Goal: Transaction & Acquisition: Book appointment/travel/reservation

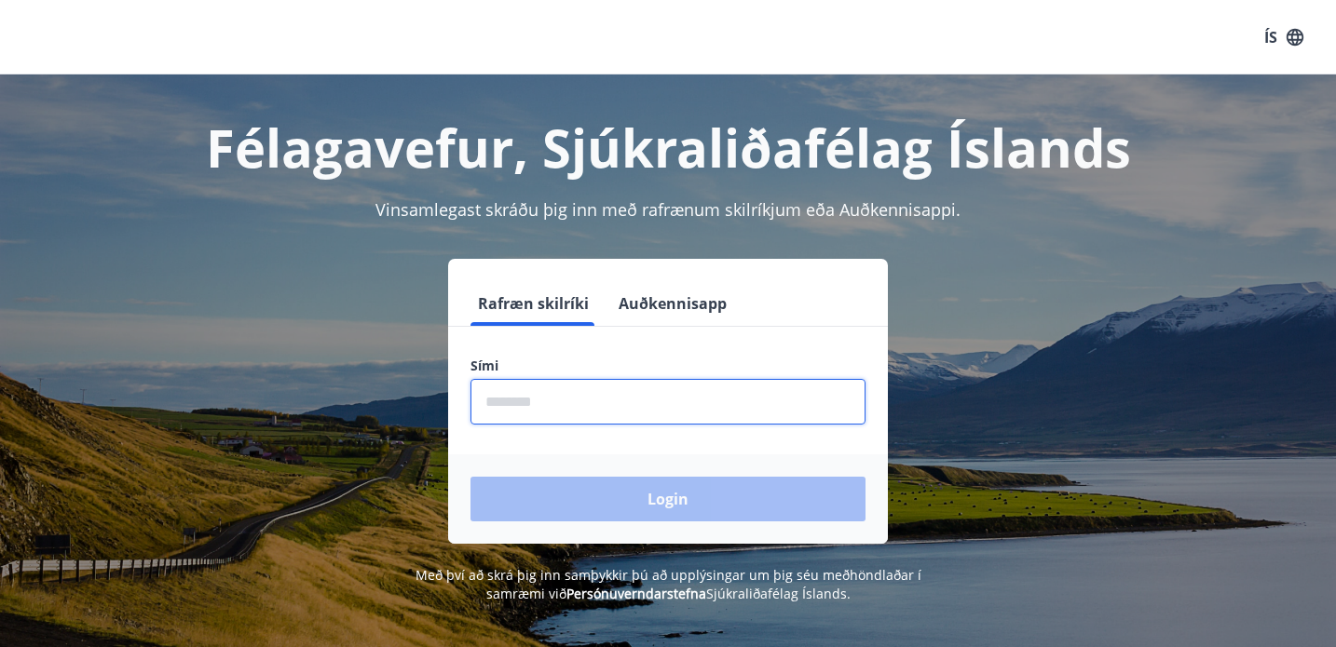
click at [508, 408] on input "phone" at bounding box center [667, 402] width 395 height 46
type input "********"
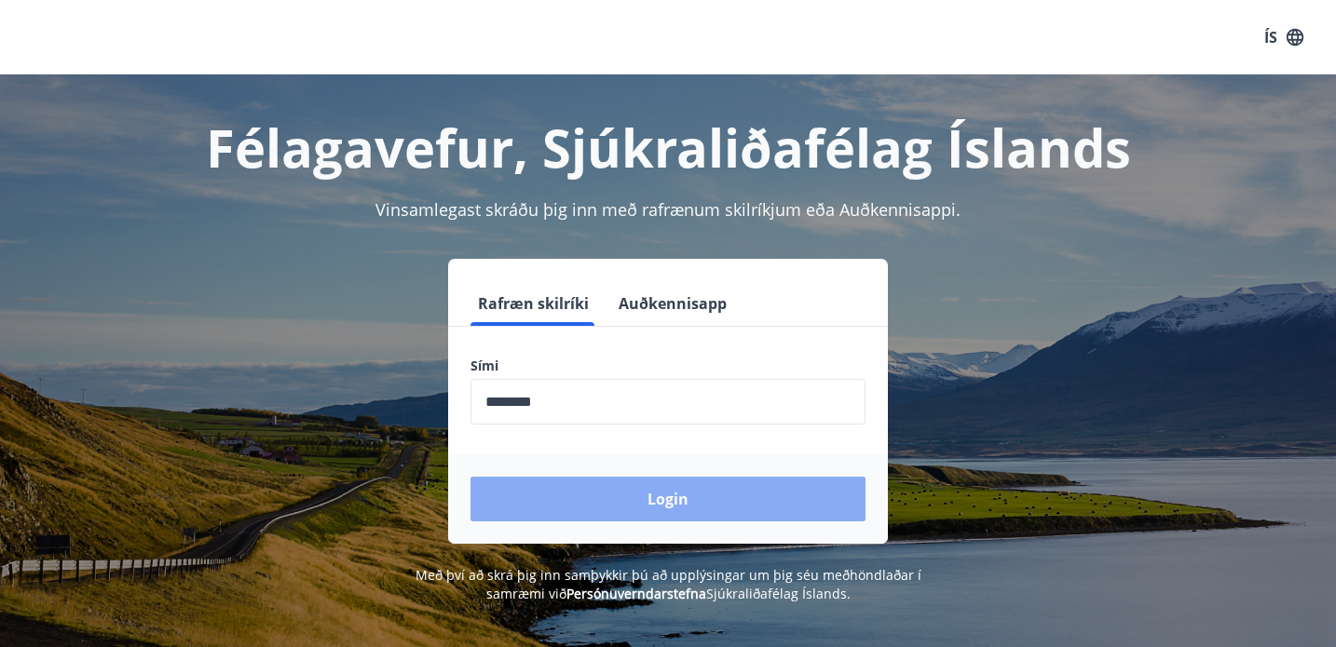
click at [634, 502] on button "Login" at bounding box center [667, 499] width 395 height 45
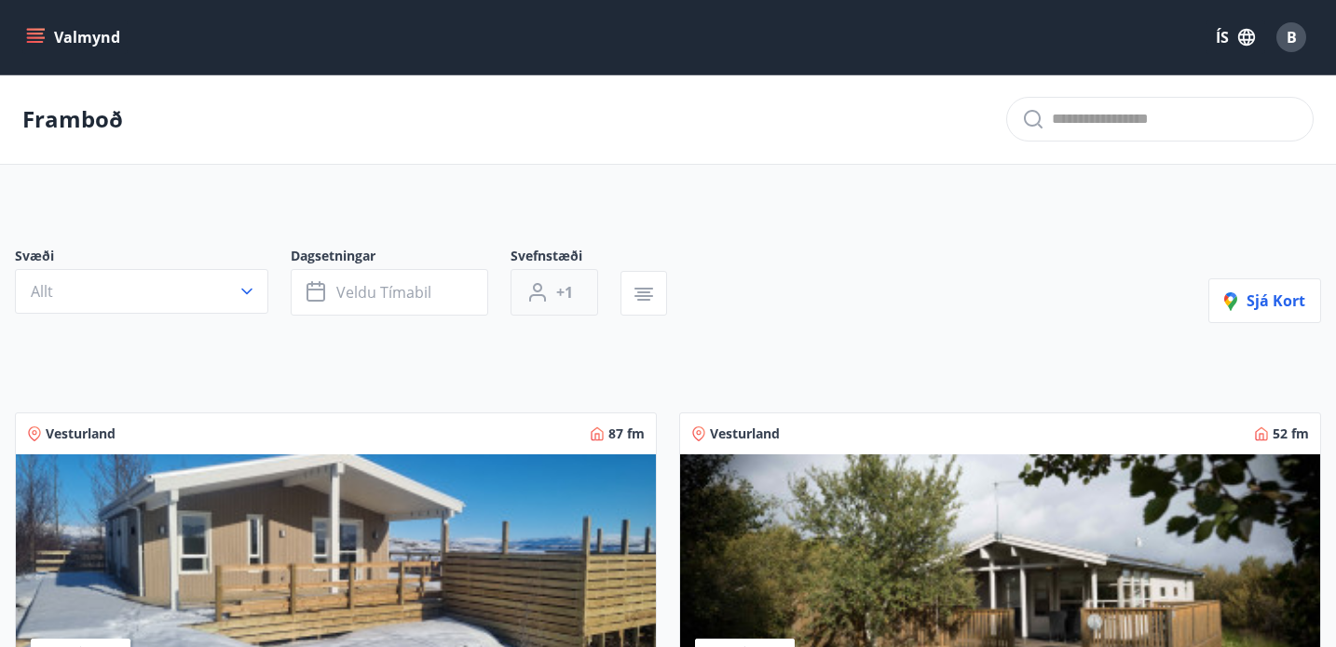
click at [559, 296] on span "+1" at bounding box center [564, 292] width 17 height 20
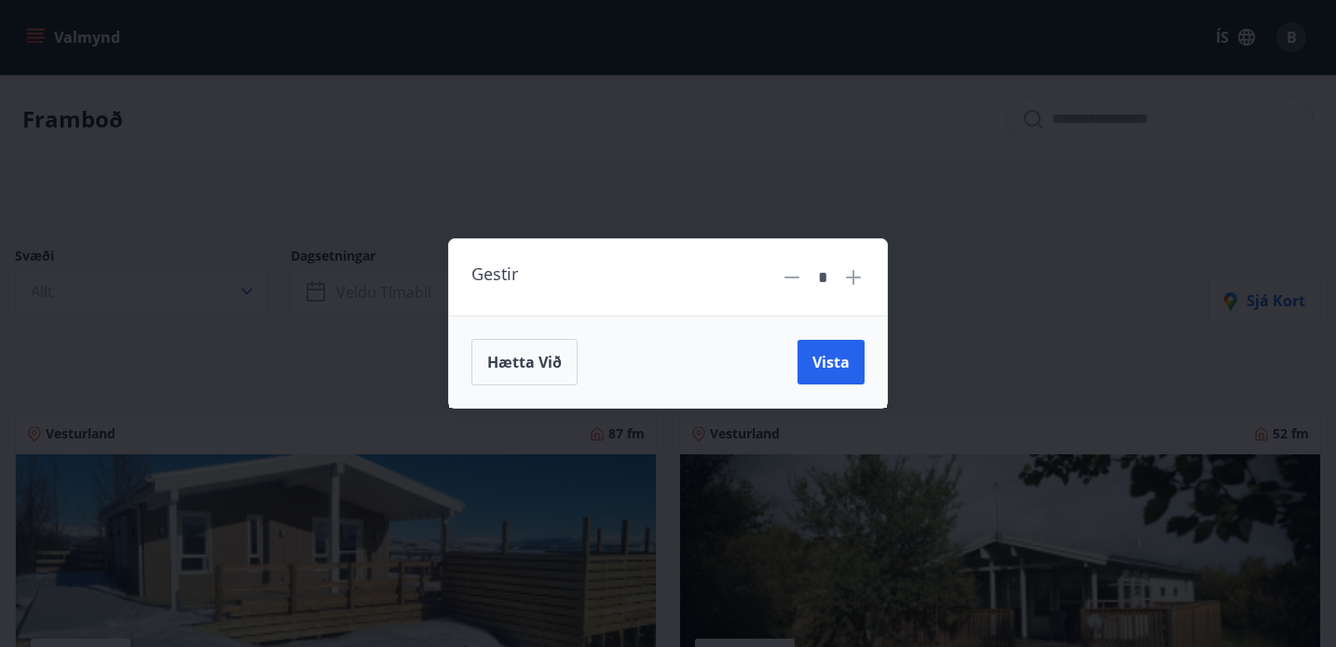
click at [849, 271] on icon at bounding box center [853, 277] width 22 height 22
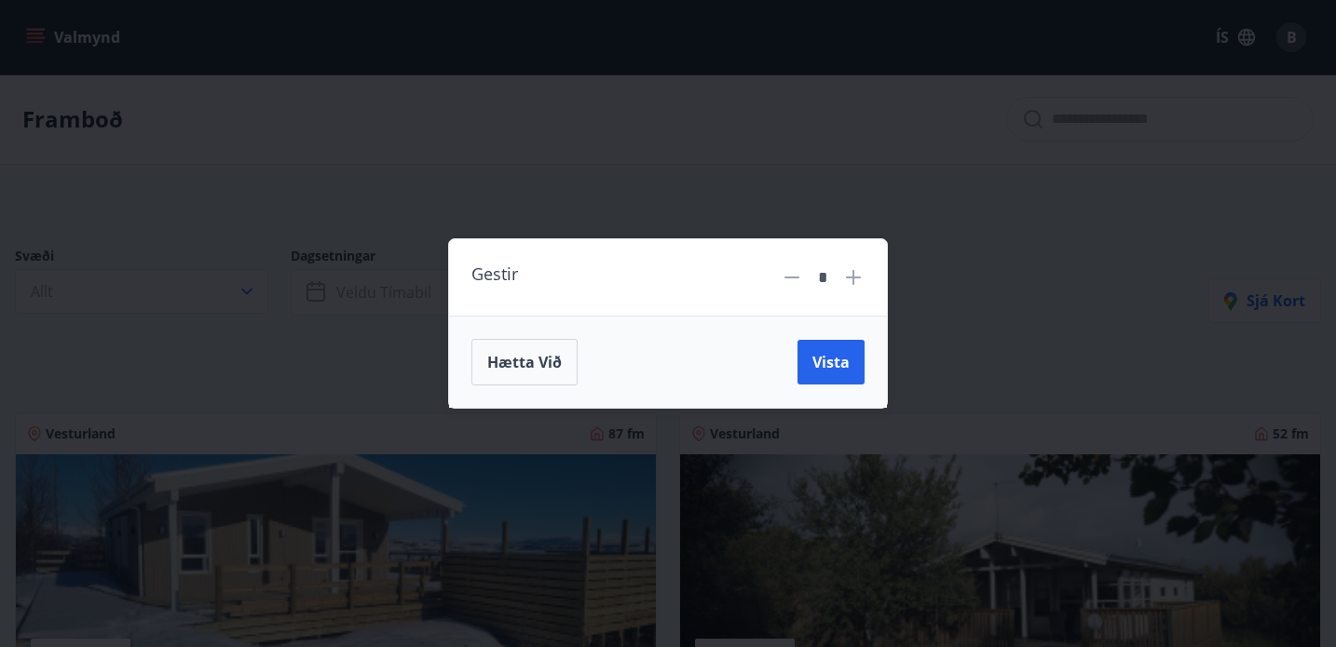
click at [849, 271] on icon at bounding box center [853, 277] width 22 height 22
click at [827, 372] on span "Vista" at bounding box center [830, 362] width 37 height 20
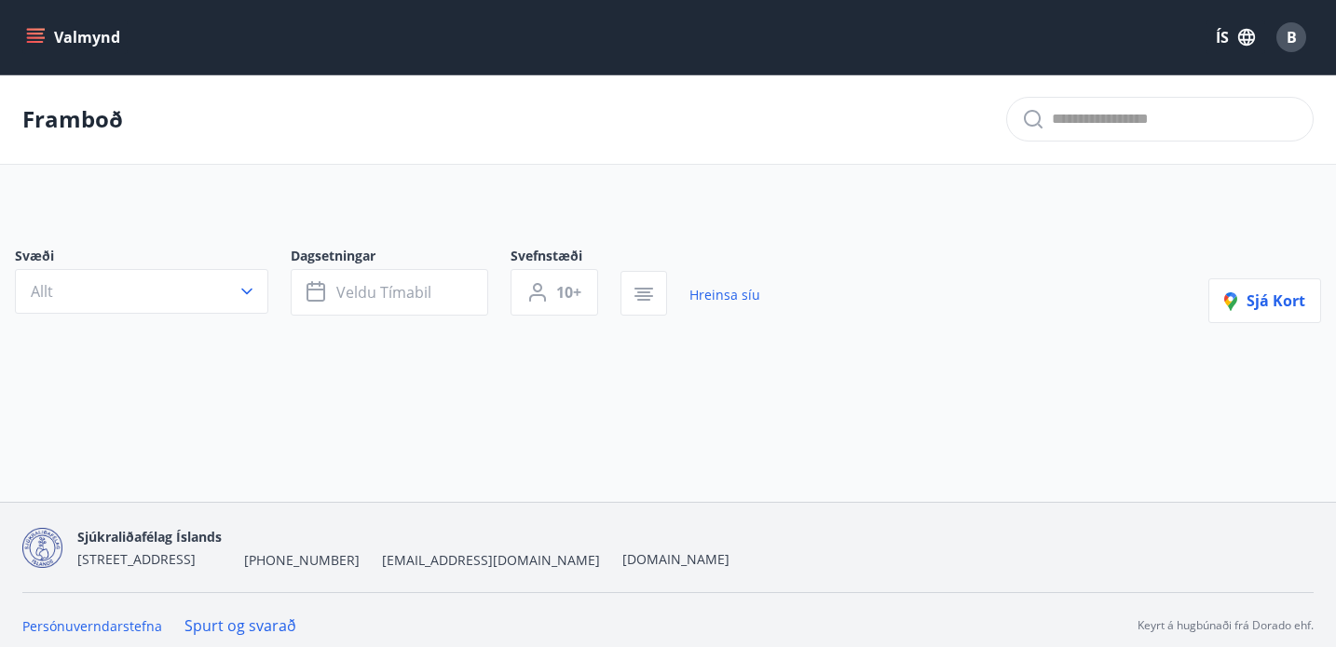
scroll to position [11, 0]
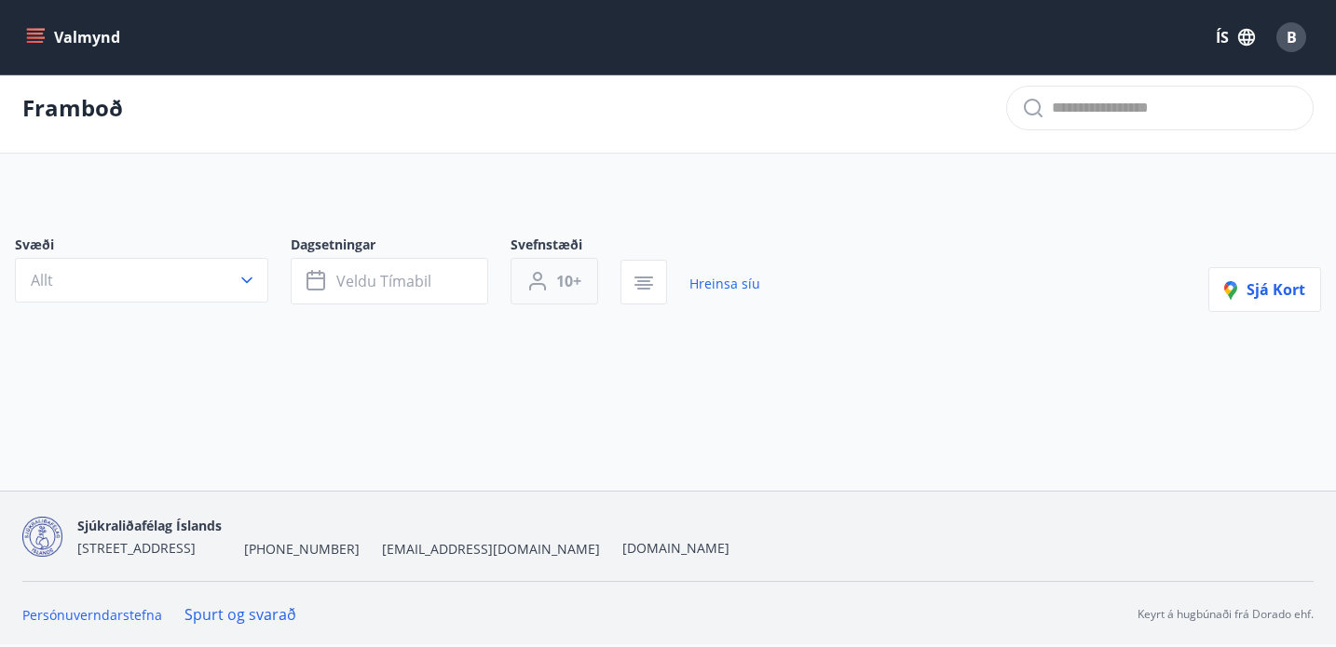
click at [575, 284] on span "10+" at bounding box center [568, 281] width 25 height 20
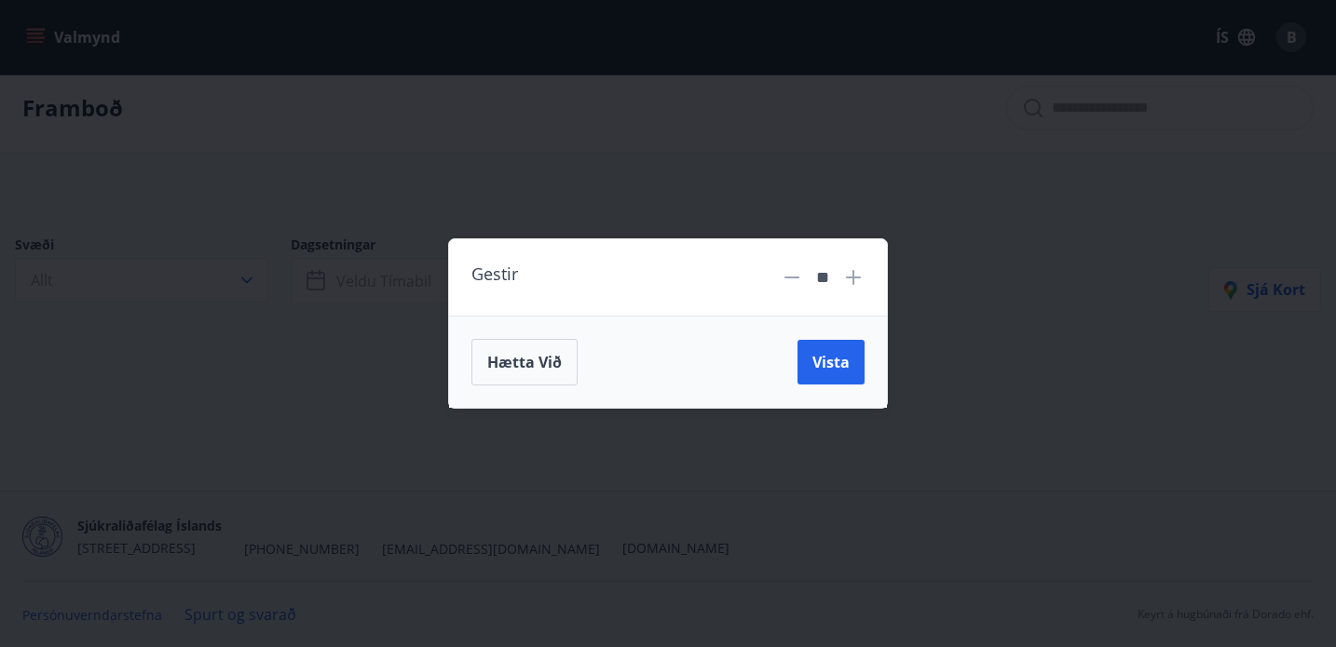
click at [793, 277] on icon at bounding box center [791, 278] width 15 height 2
type input "*"
click at [841, 361] on span "Vista" at bounding box center [830, 362] width 37 height 20
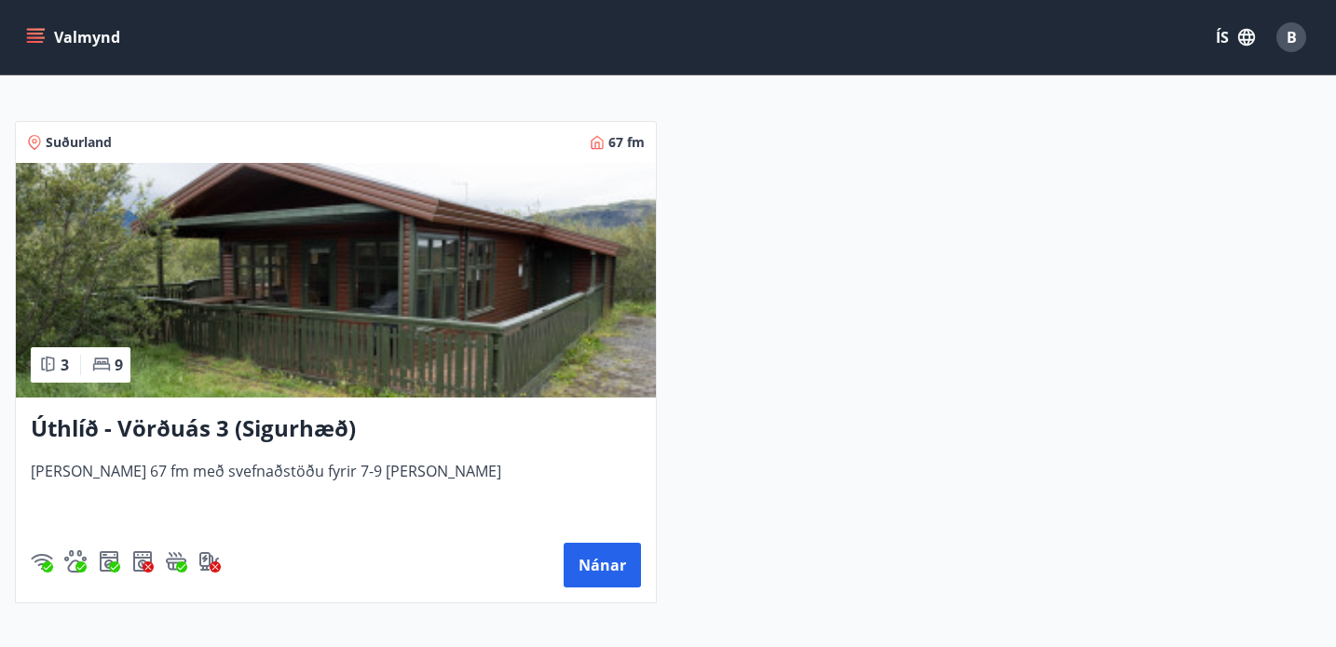
scroll to position [299, 0]
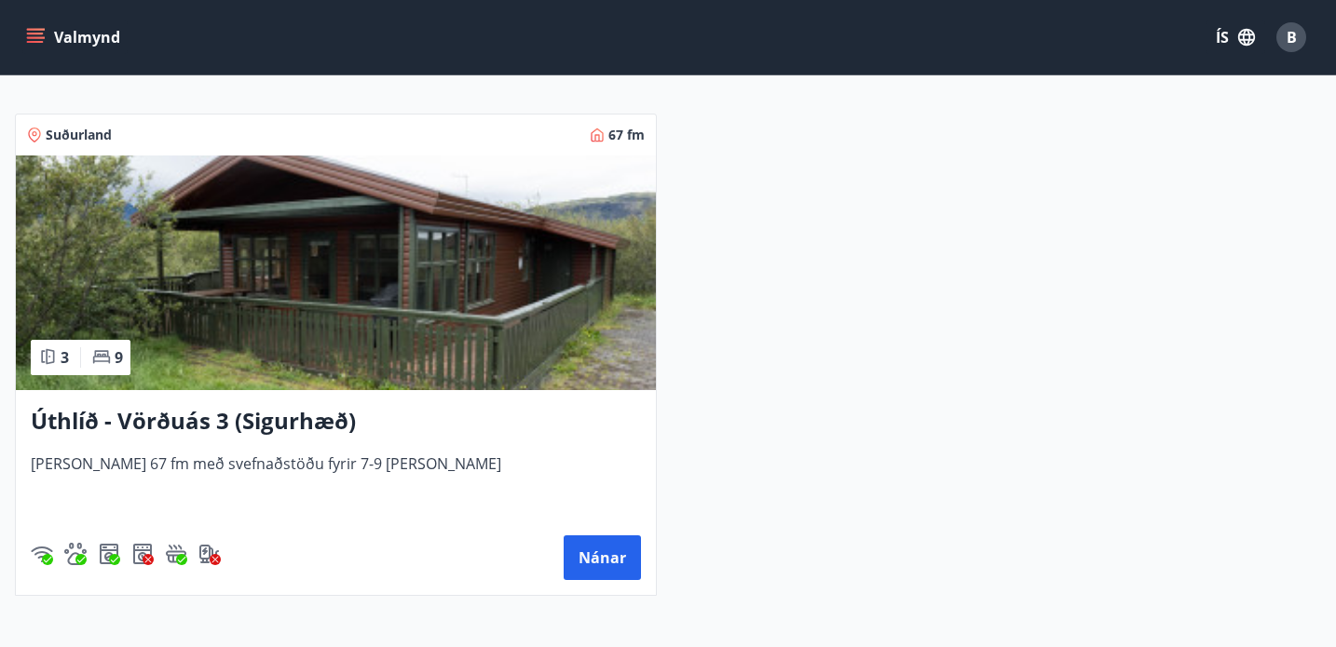
click at [238, 312] on img at bounding box center [336, 273] width 640 height 235
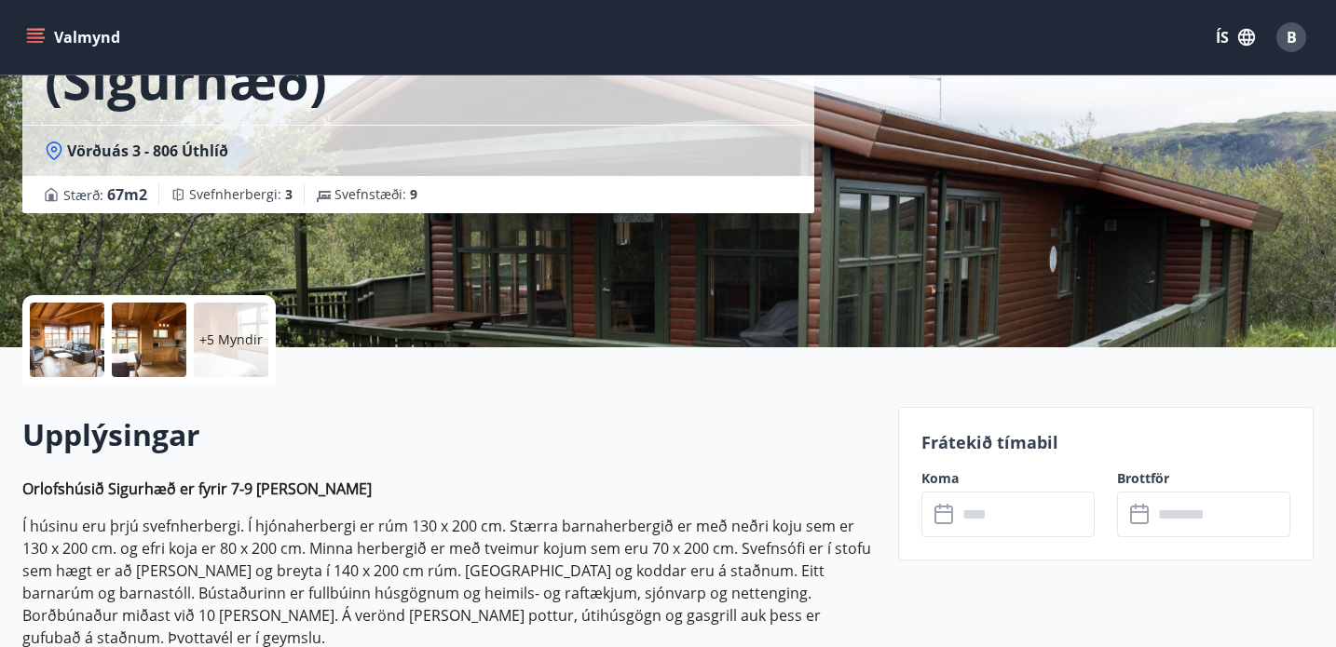
scroll to position [217, 0]
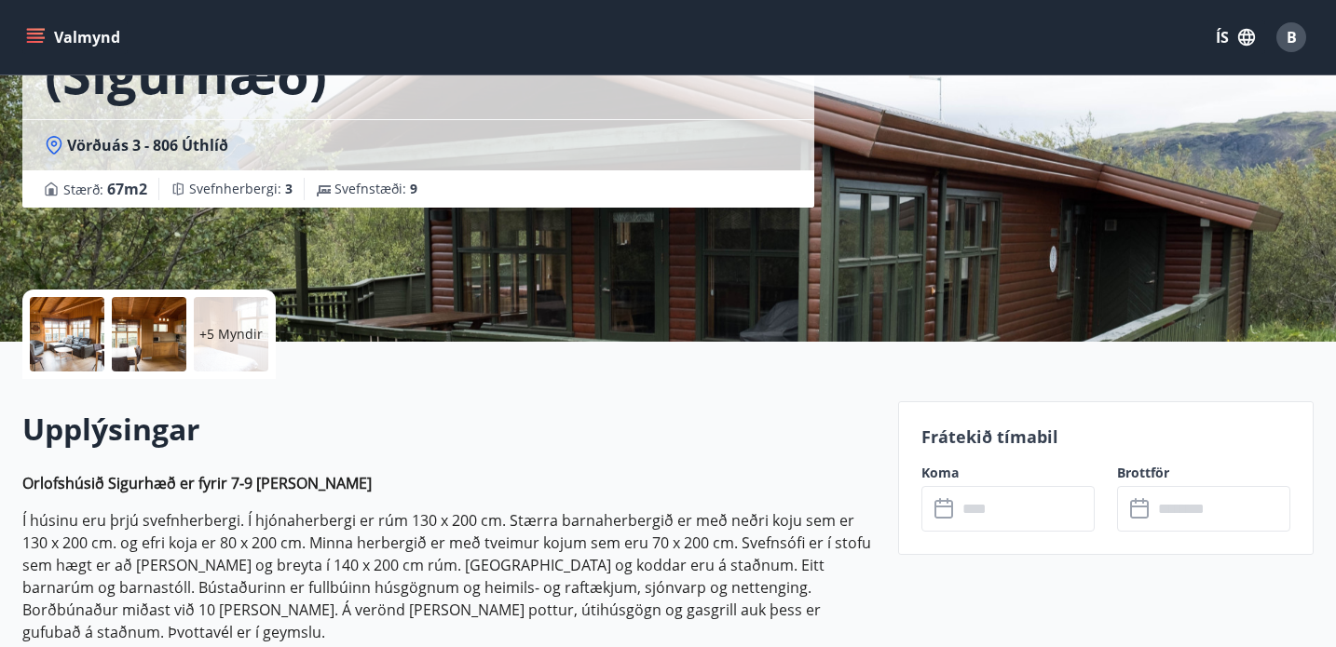
click at [139, 344] on div at bounding box center [149, 334] width 75 height 75
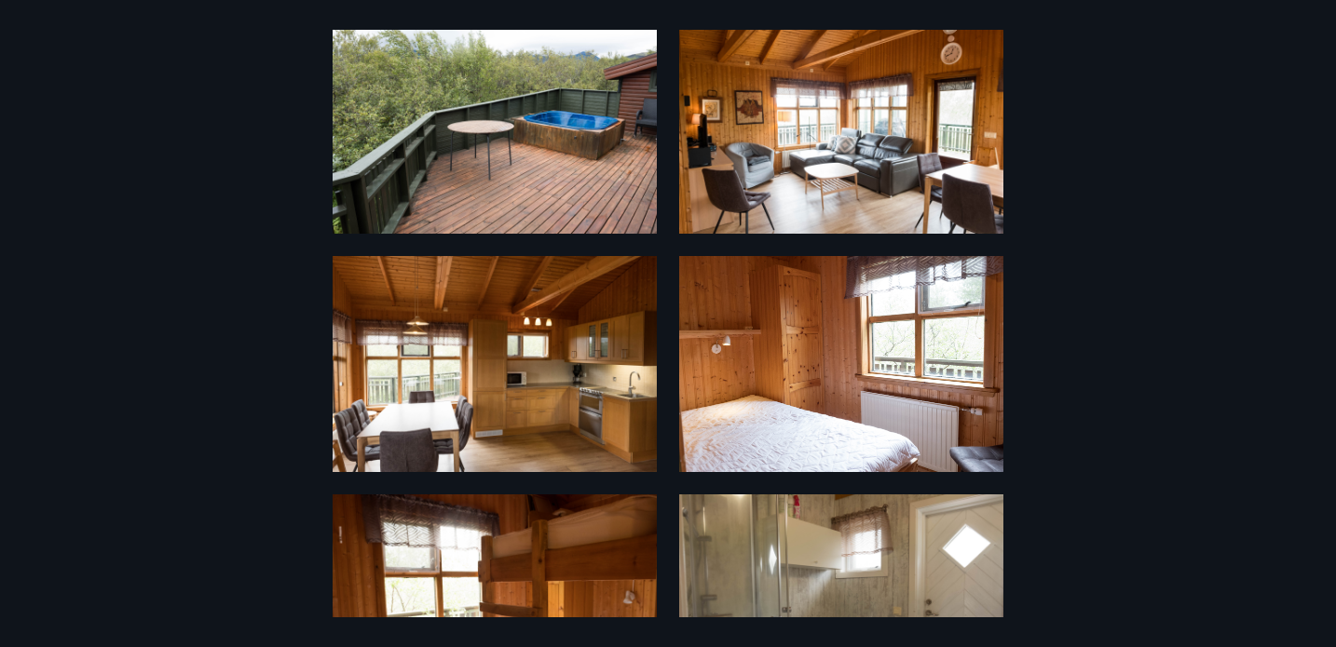
scroll to position [326, 0]
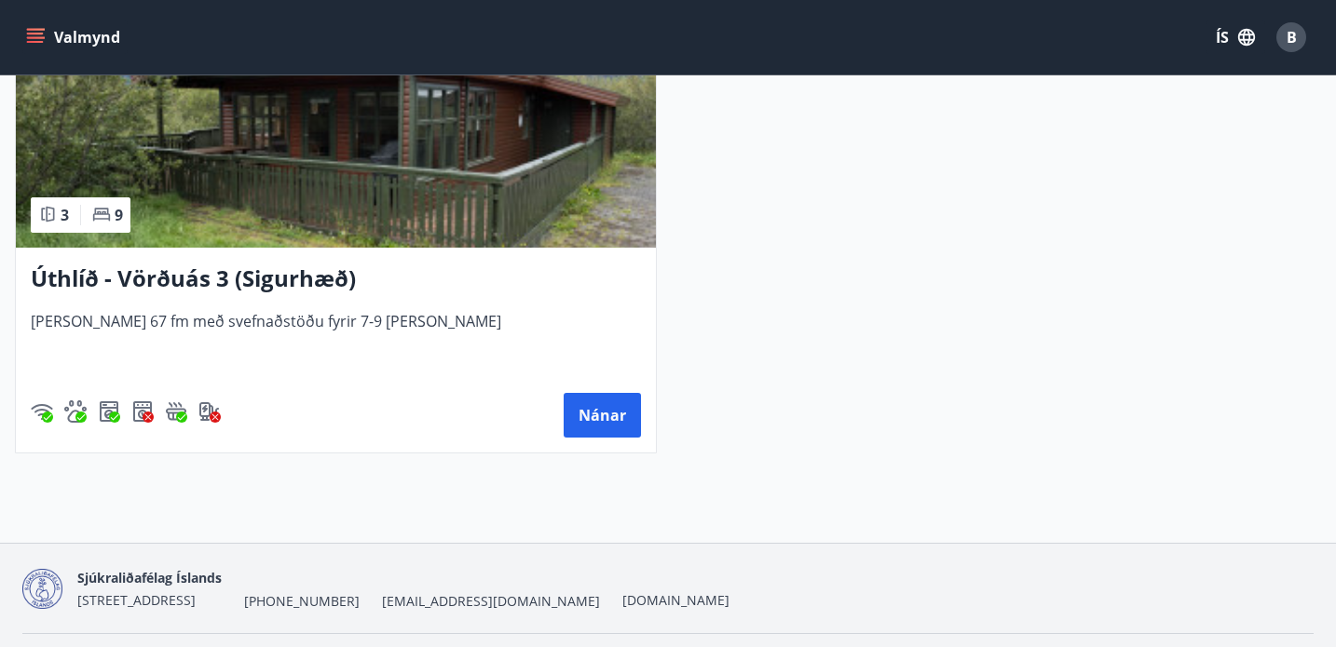
scroll to position [442, 0]
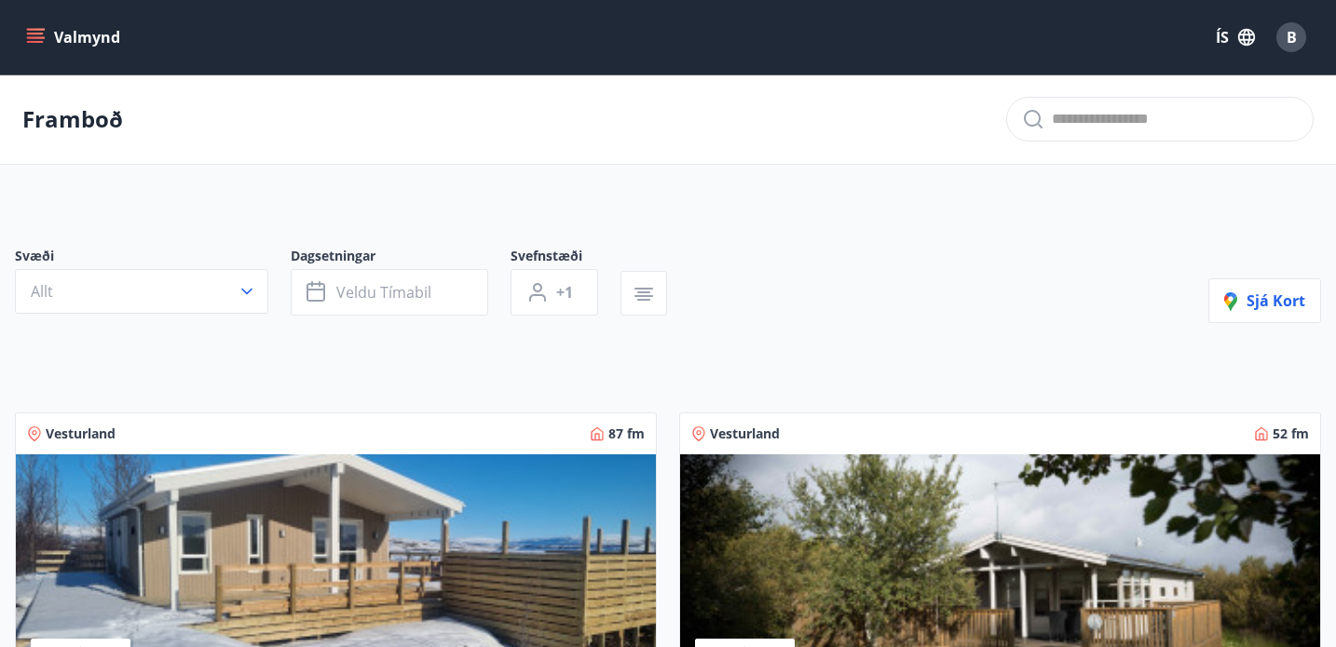
type input "*"
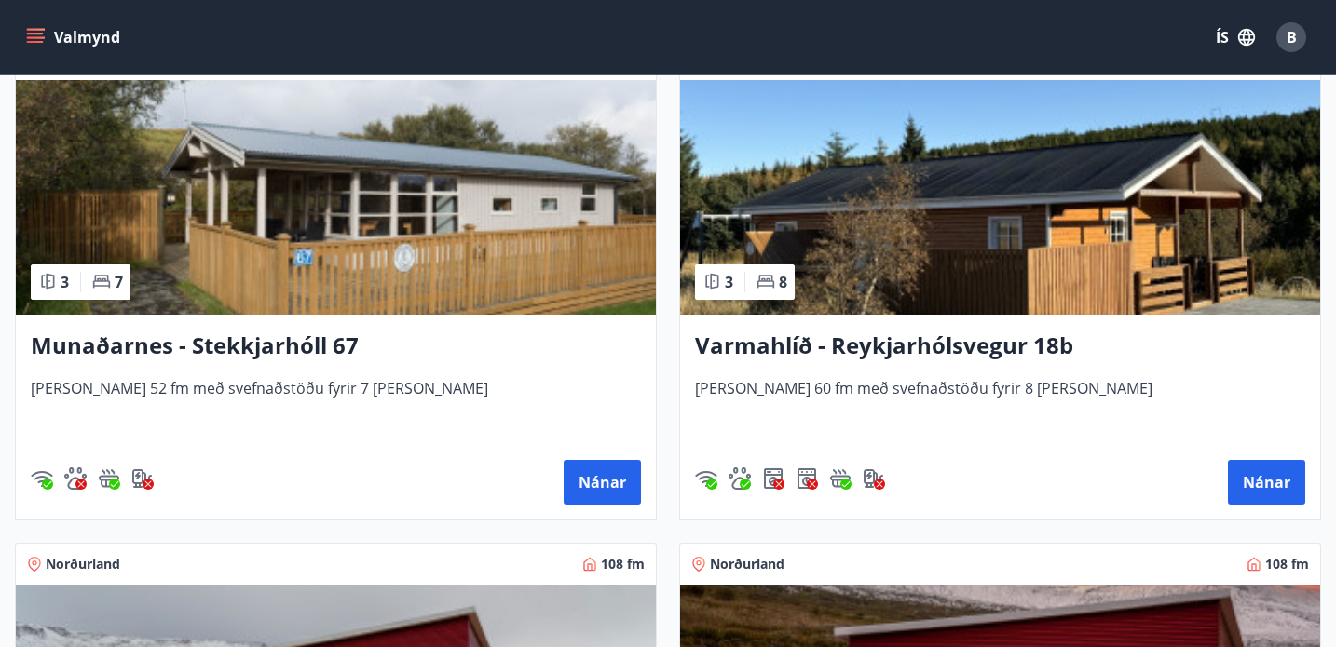
scroll to position [2400, 0]
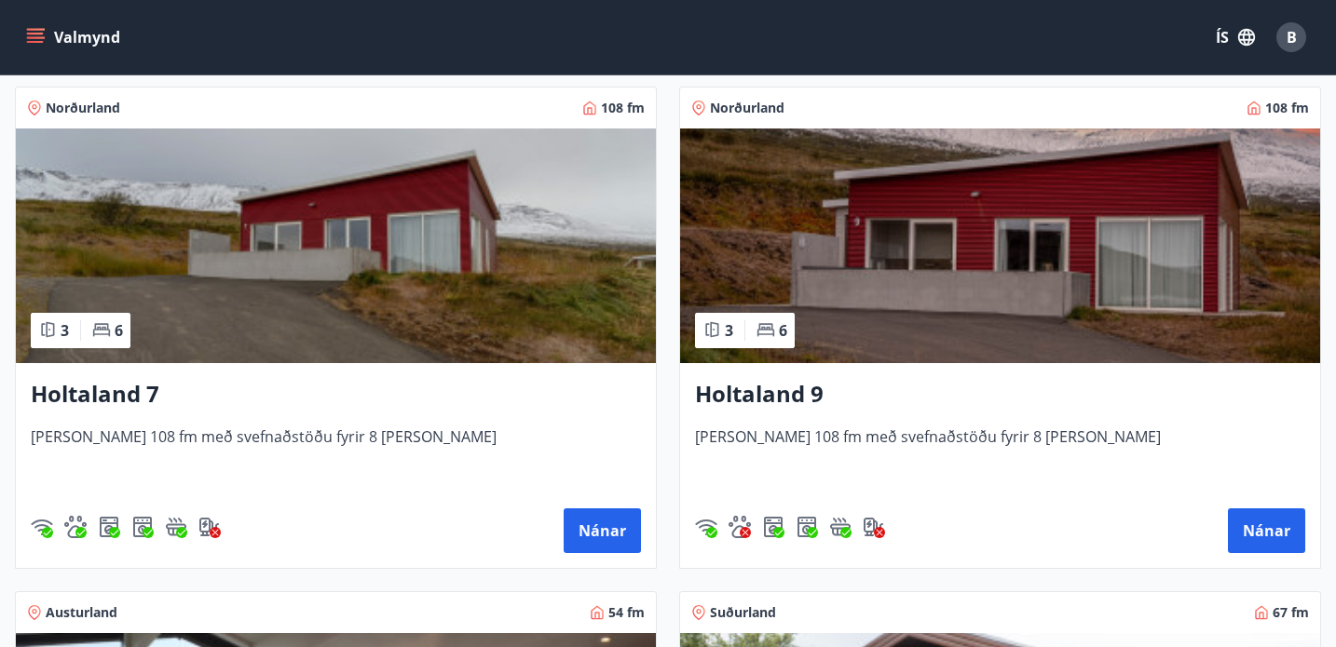
click at [409, 510] on div "Nánar" at bounding box center [336, 531] width 610 height 45
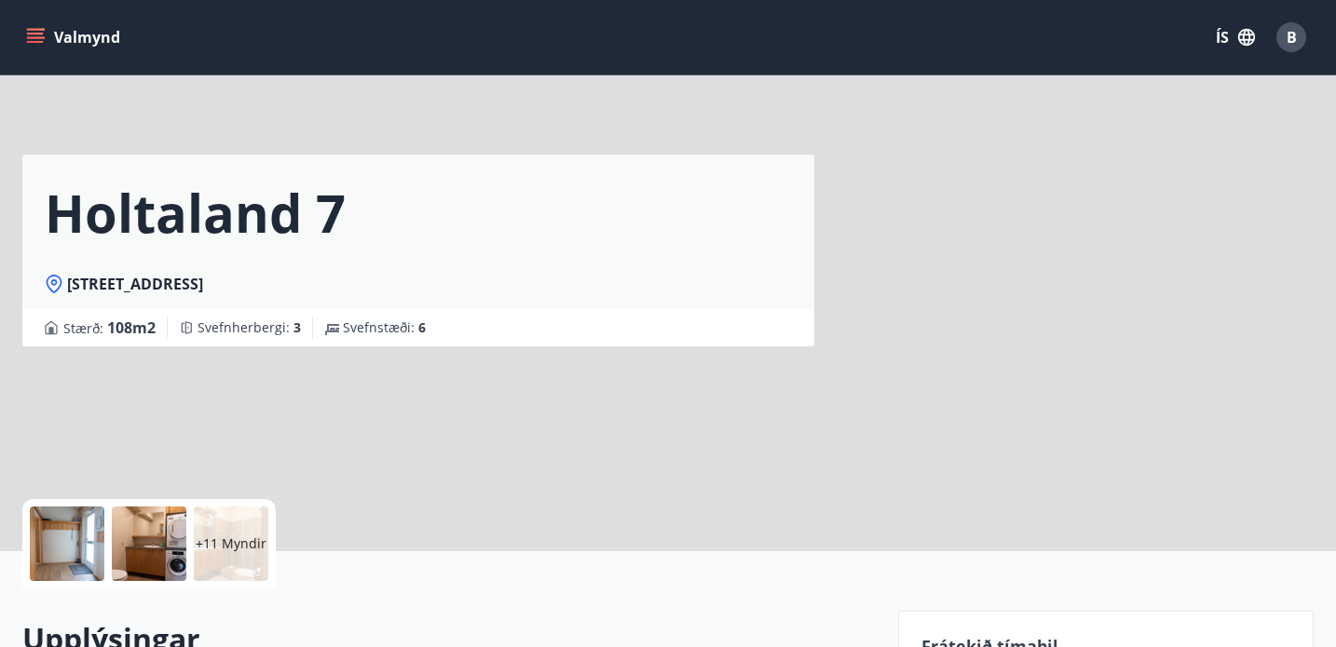
scroll to position [10, 0]
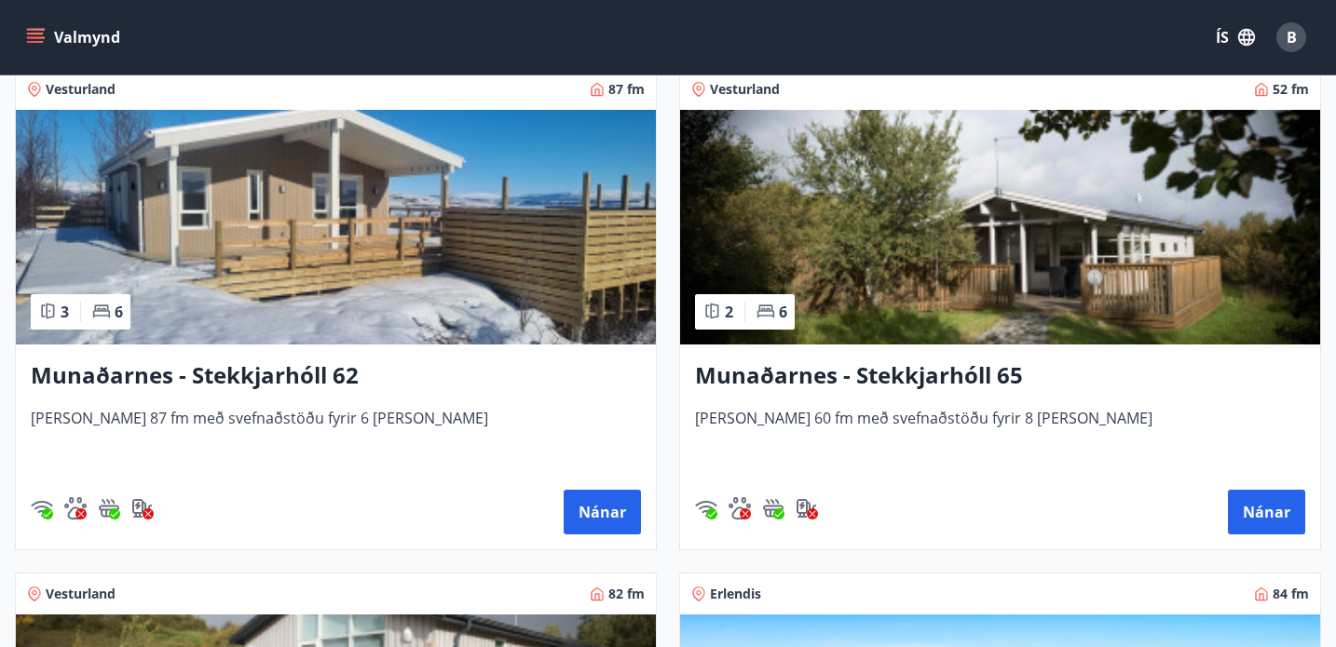
scroll to position [333, 0]
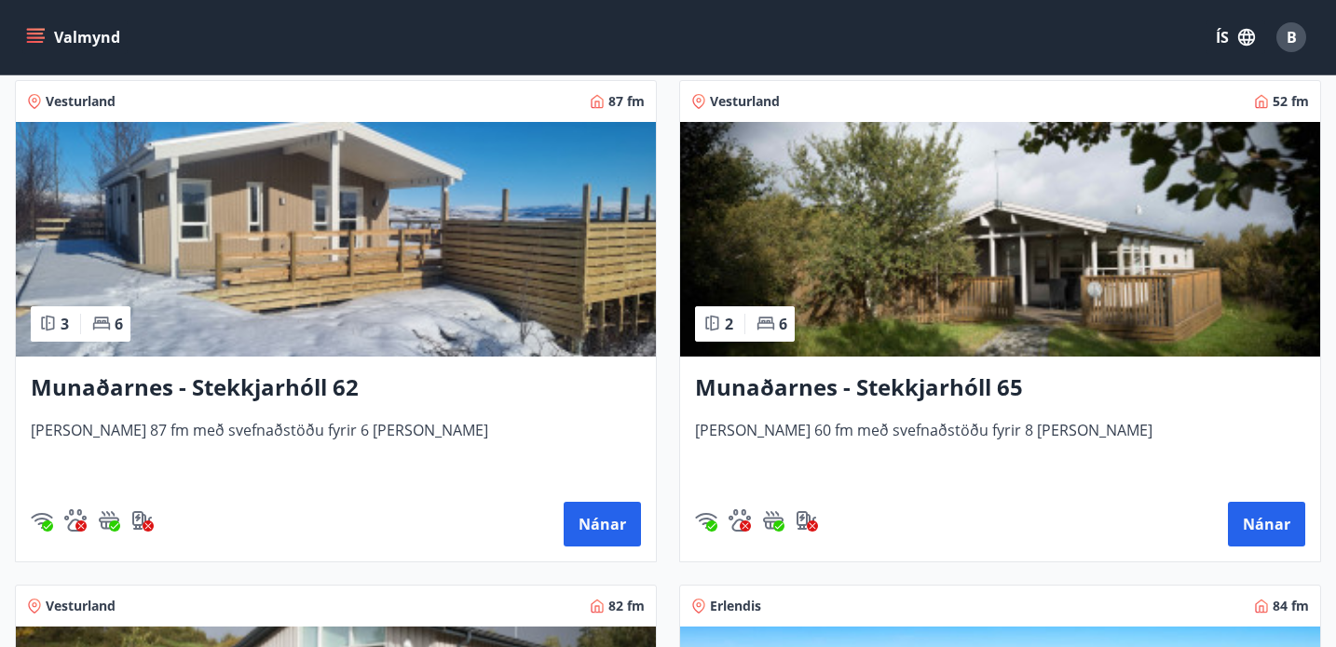
click at [352, 231] on img at bounding box center [336, 239] width 640 height 235
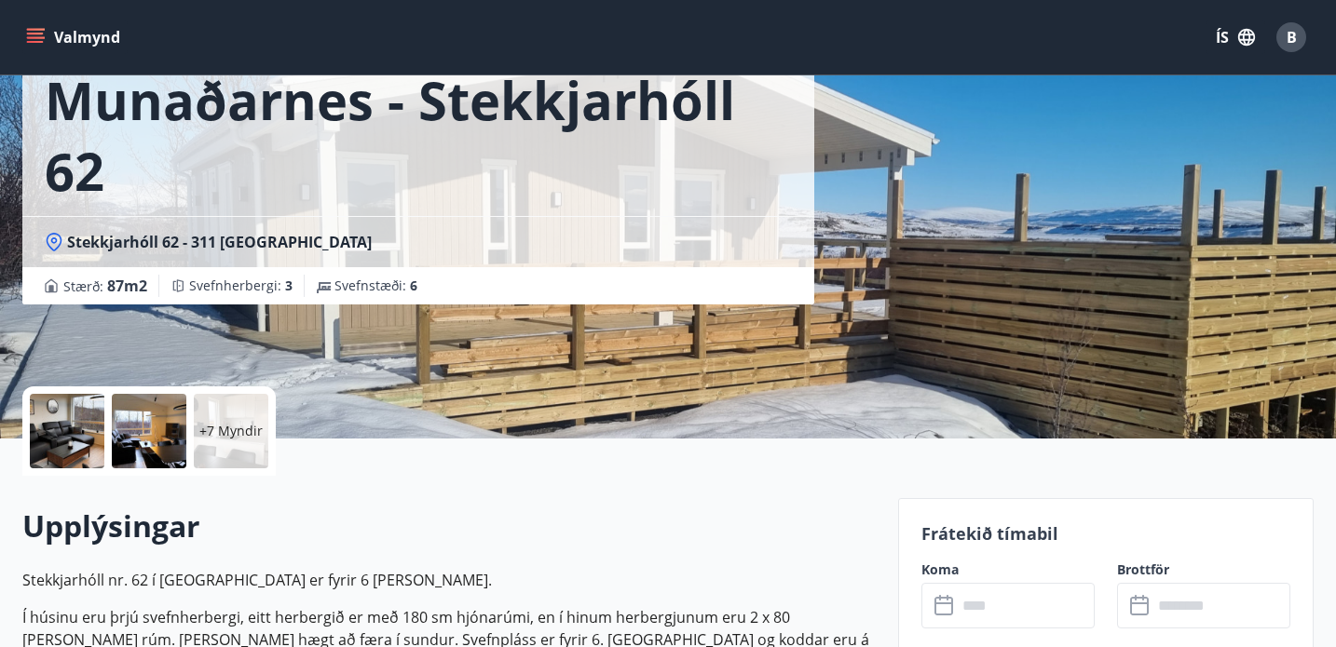
scroll to position [140, 0]
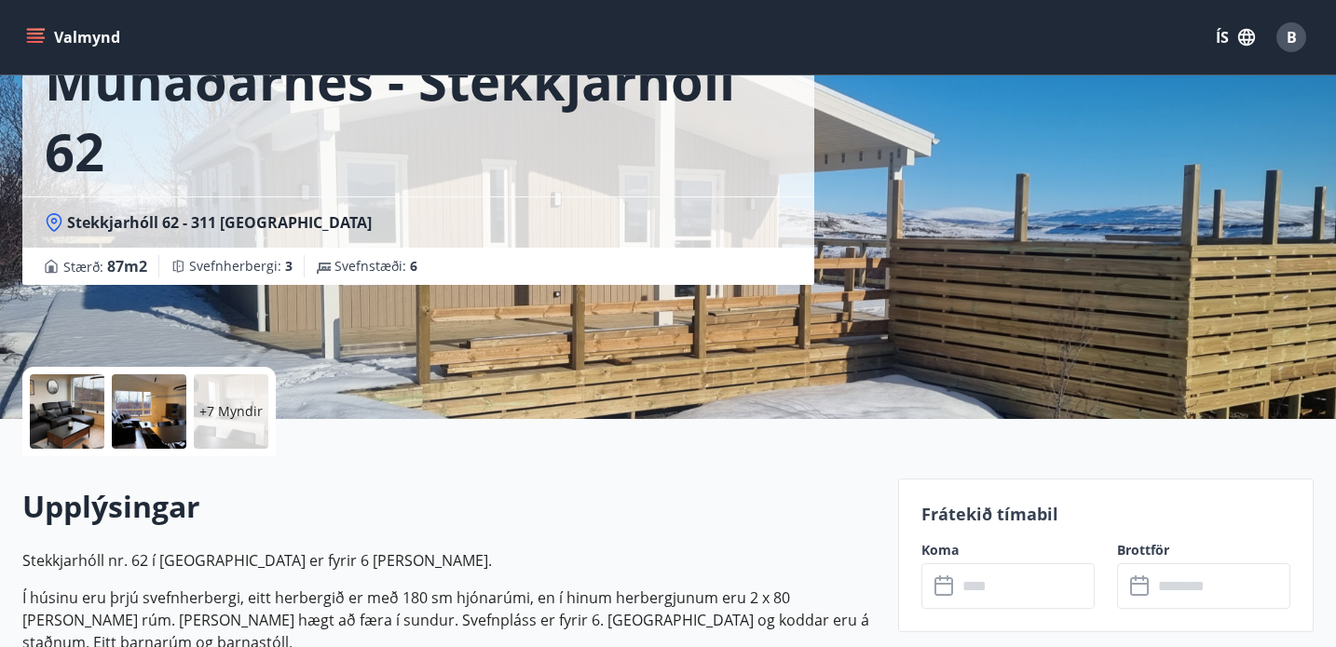
click at [238, 428] on div "+7 Myndir" at bounding box center [231, 411] width 75 height 75
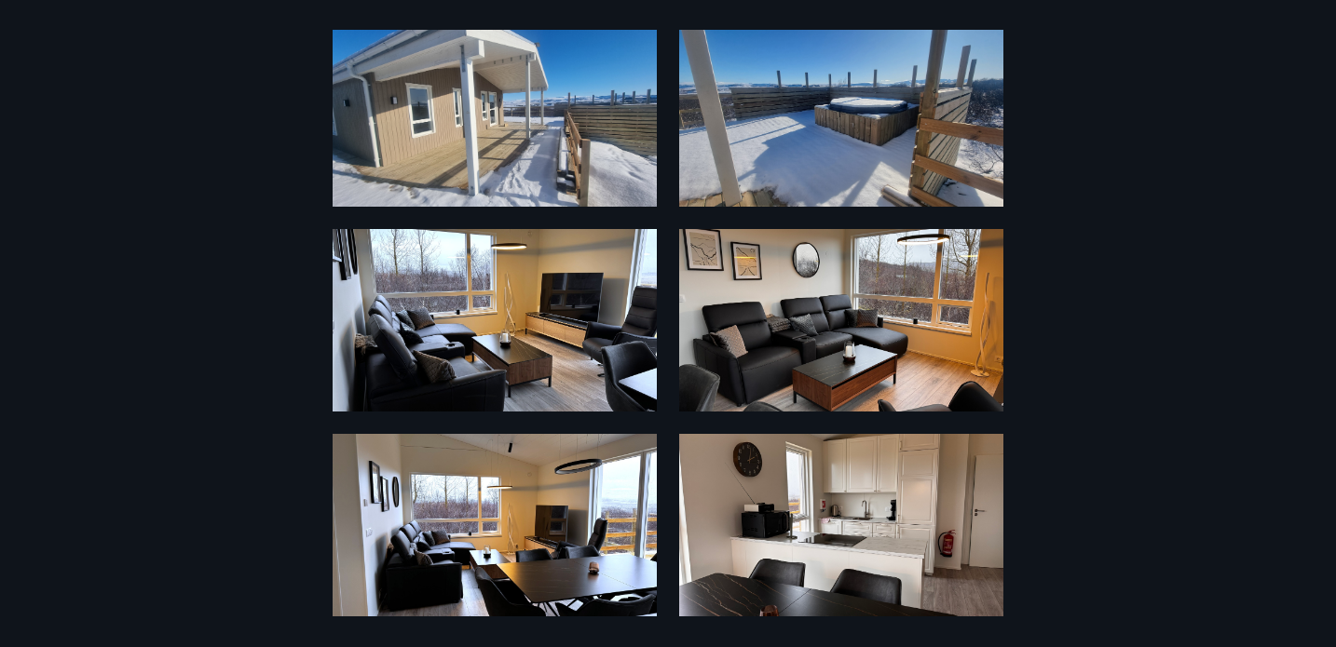
scroll to position [56, 0]
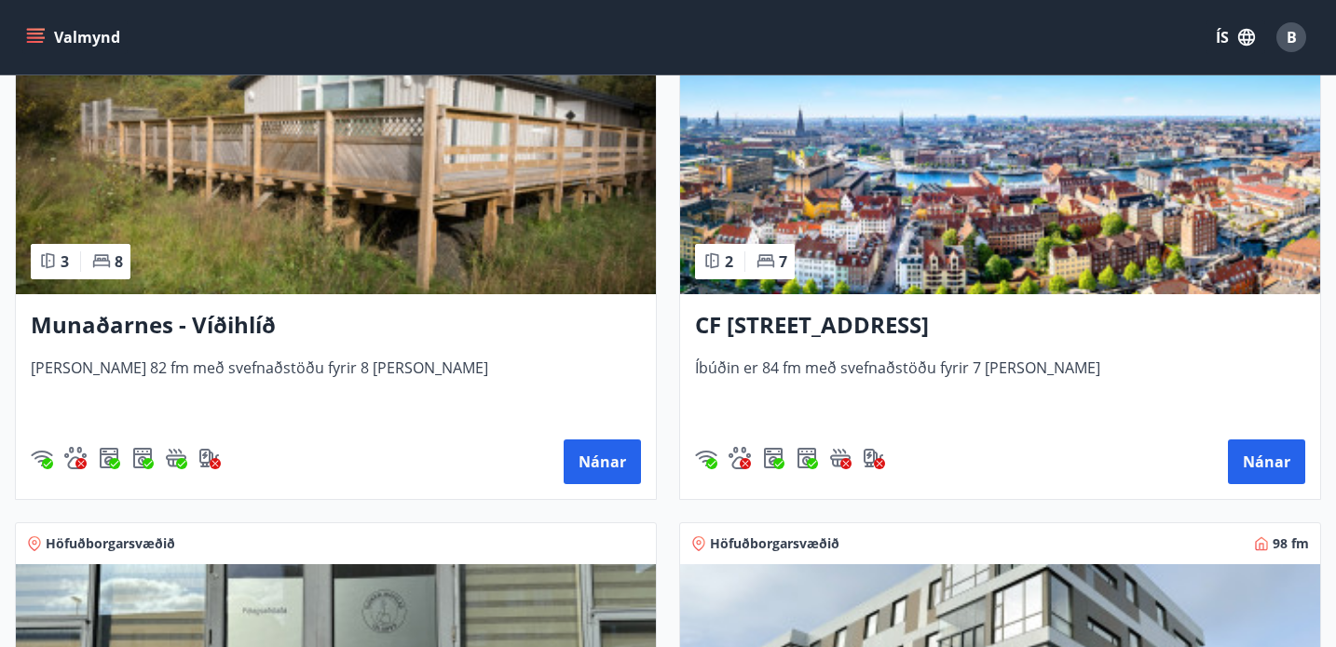
scroll to position [901, 0]
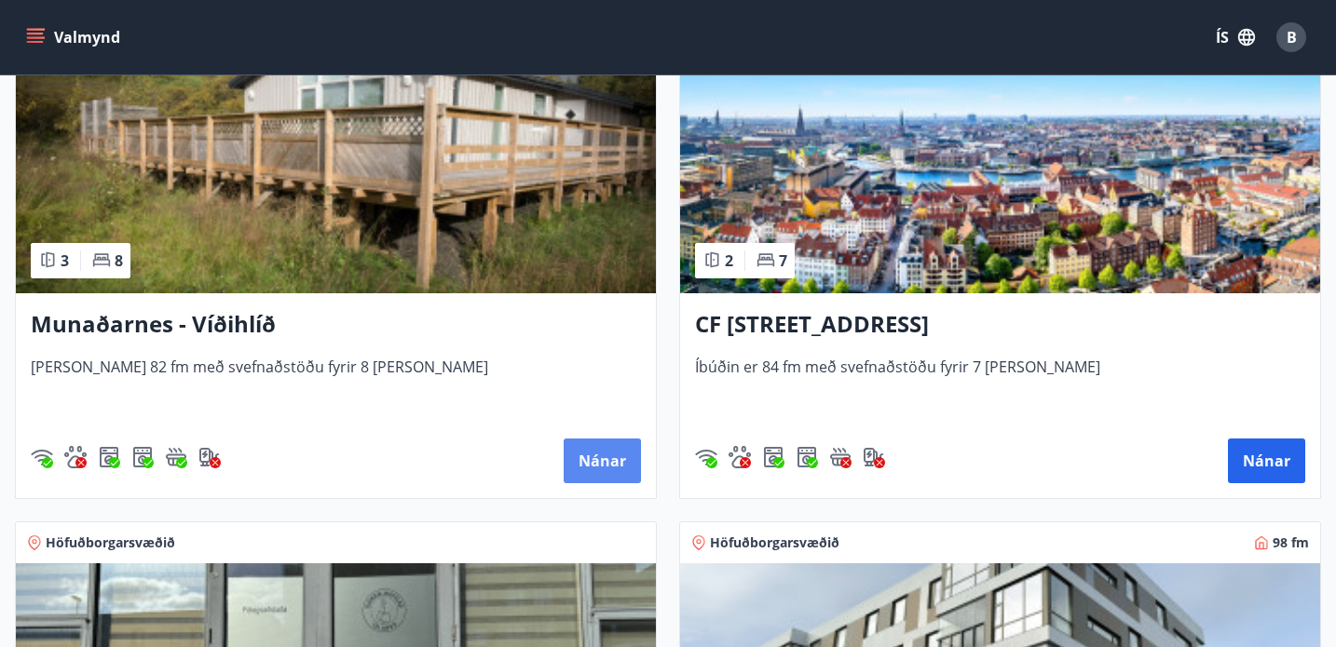
click at [586, 450] on button "Nánar" at bounding box center [602, 461] width 77 height 45
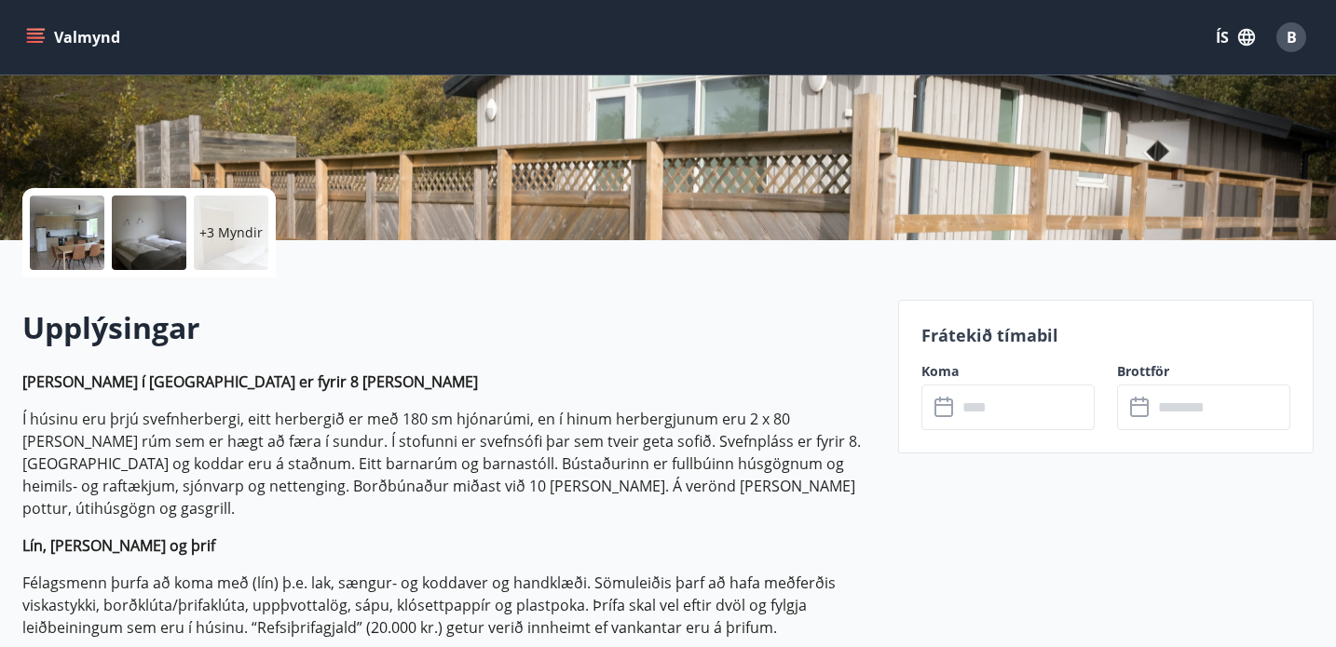
scroll to position [355, 0]
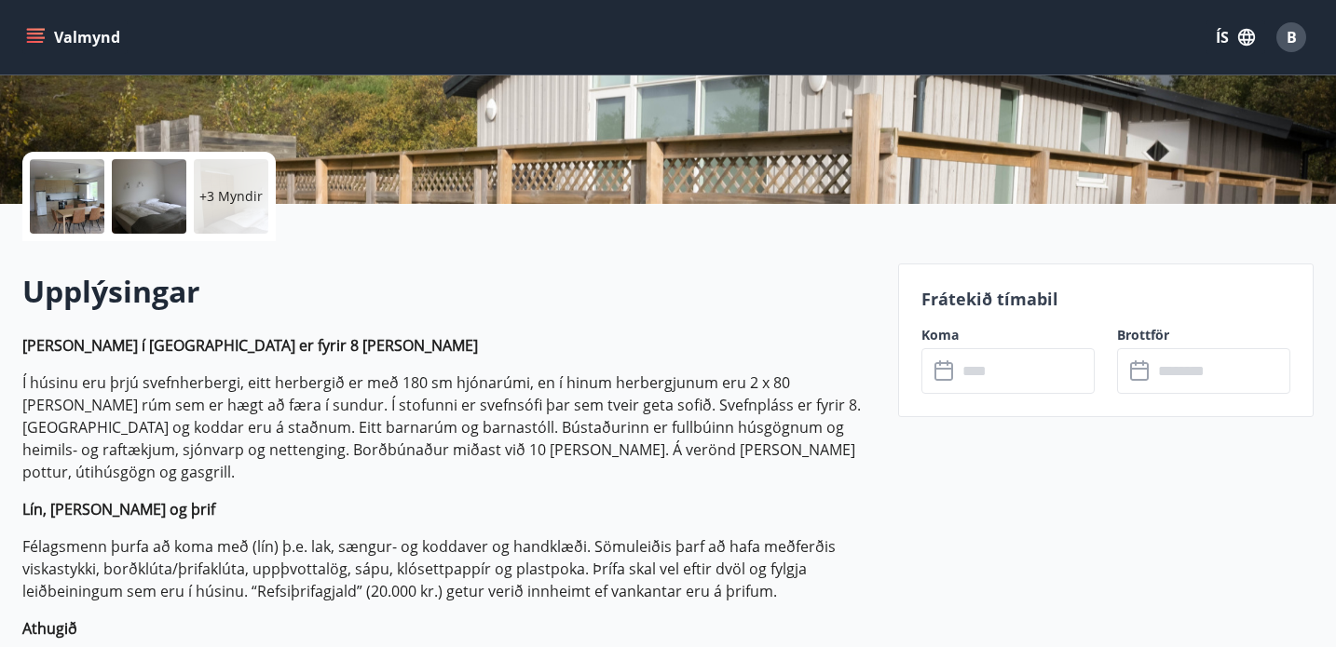
click at [250, 190] on p "+3 Myndir" at bounding box center [230, 196] width 63 height 19
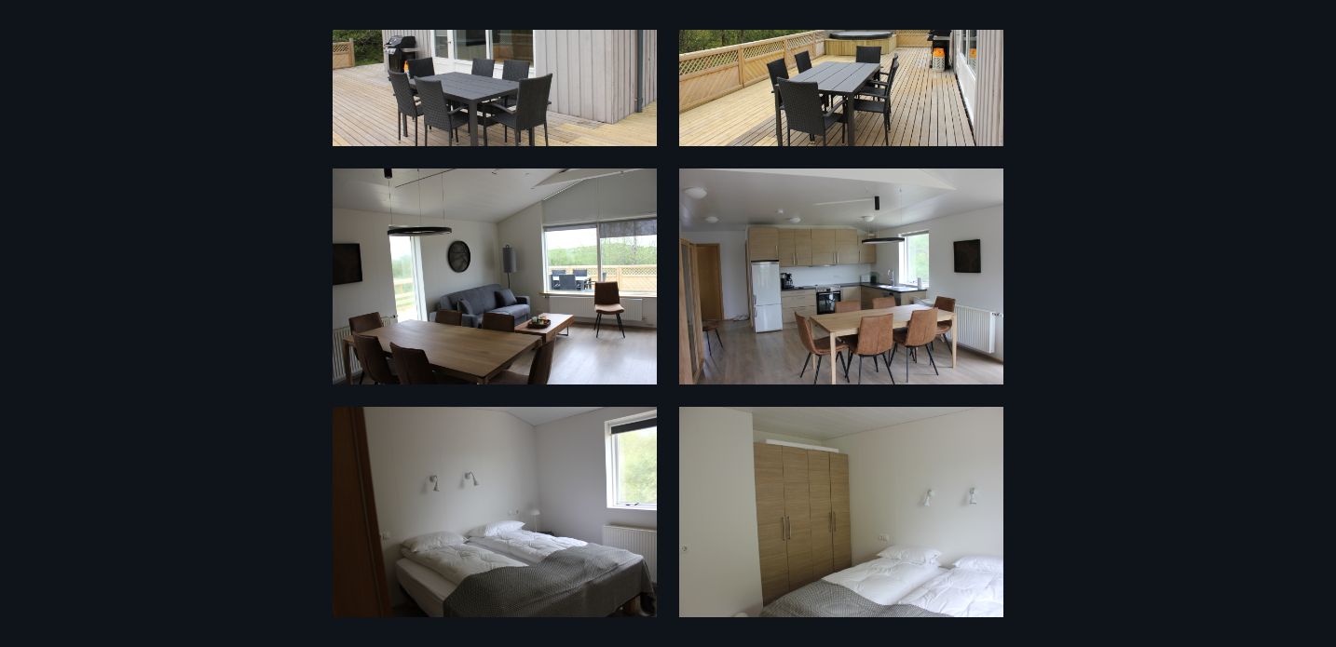
scroll to position [42, 0]
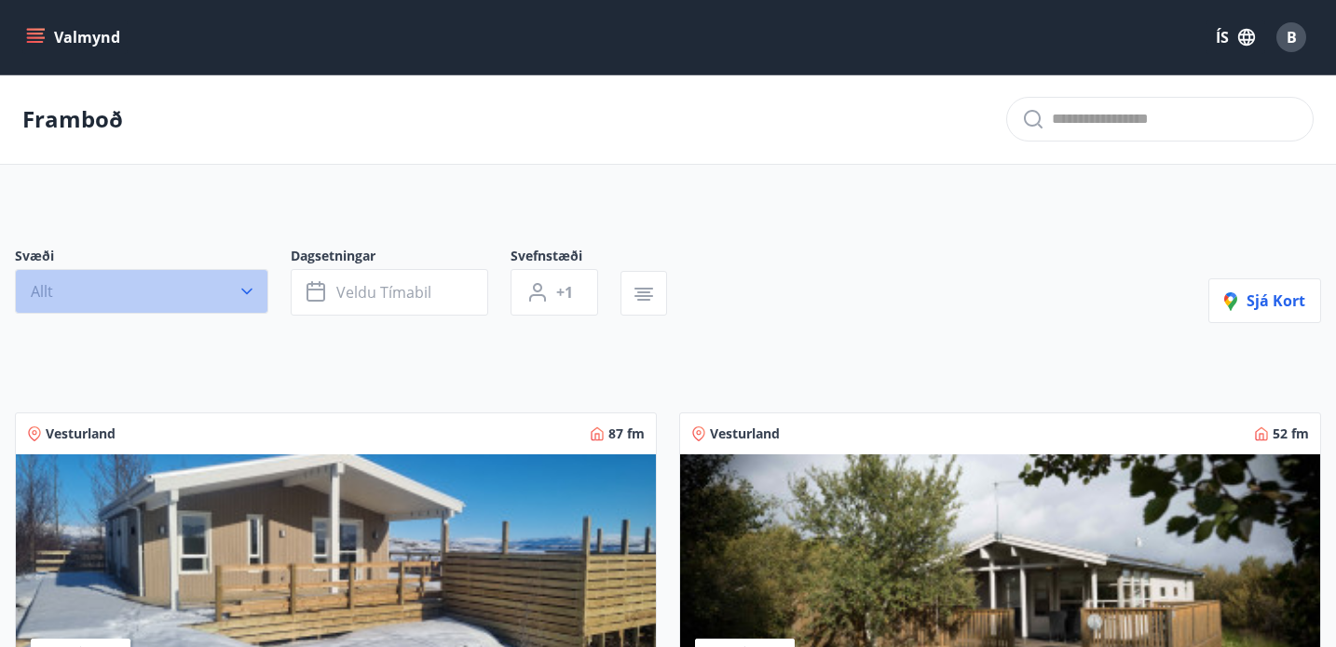
click at [236, 279] on button "Allt" at bounding box center [141, 291] width 253 height 45
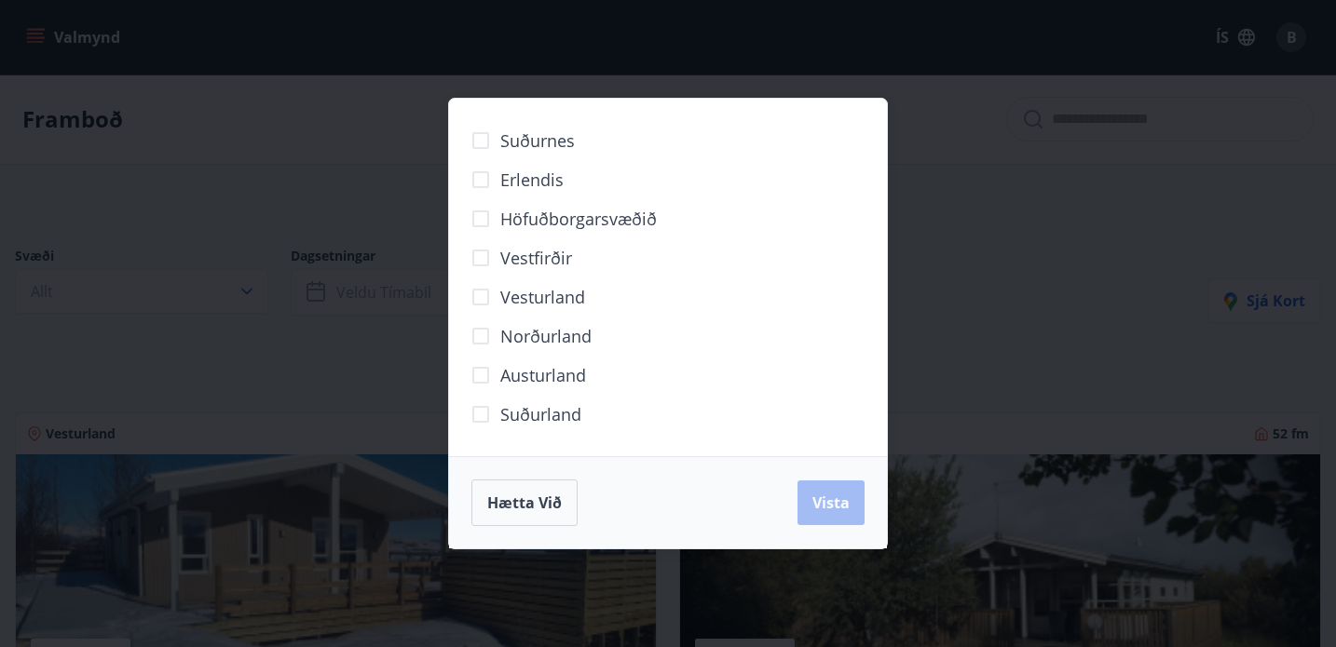
click at [309, 423] on div "Suðurnes Erlendis Höfuðborgarsvæðið [GEOGRAPHIC_DATA] [GEOGRAPHIC_DATA] [GEOGRA…" at bounding box center [668, 323] width 1336 height 647
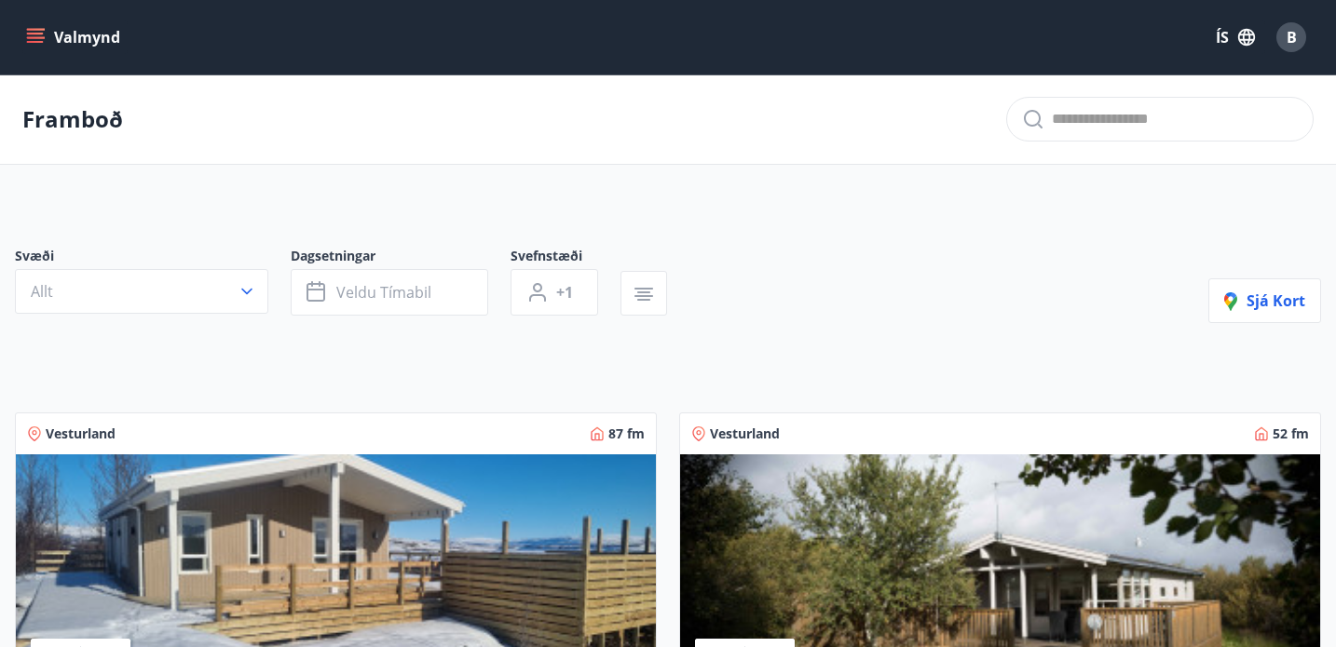
click at [1291, 37] on span "B" at bounding box center [1291, 37] width 10 height 20
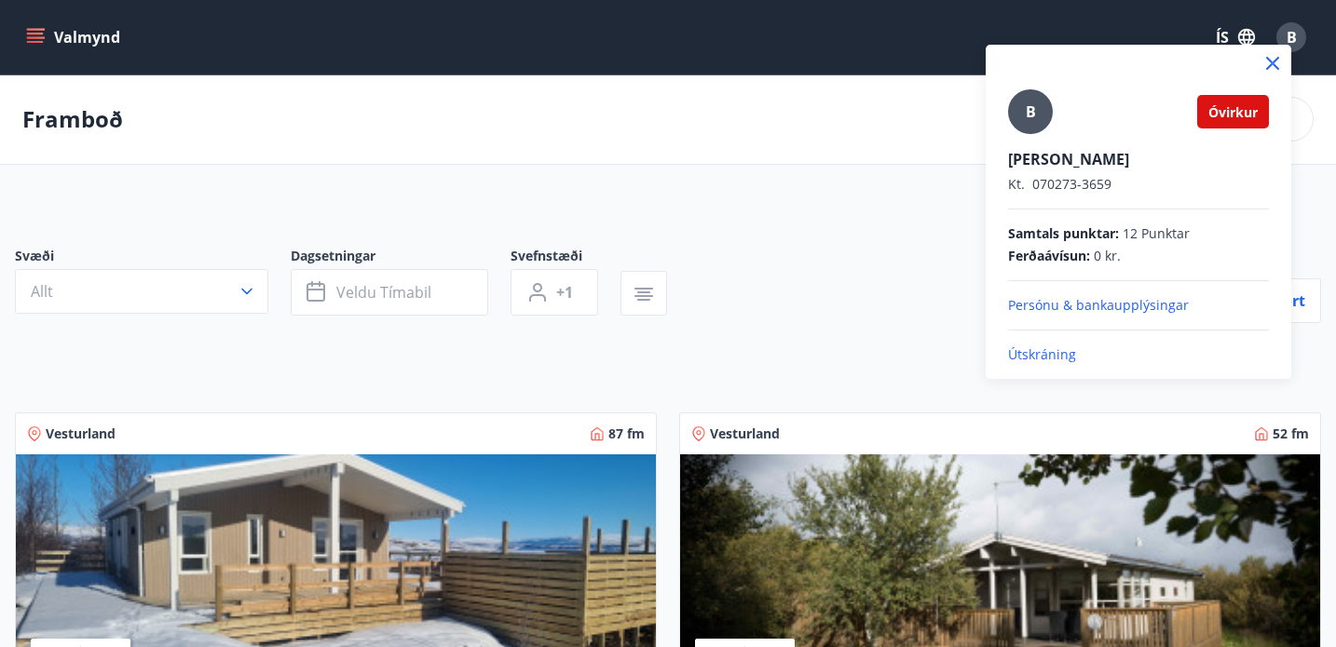
click at [1053, 351] on p "Útskráning" at bounding box center [1138, 355] width 261 height 19
